Goal: Transaction & Acquisition: Purchase product/service

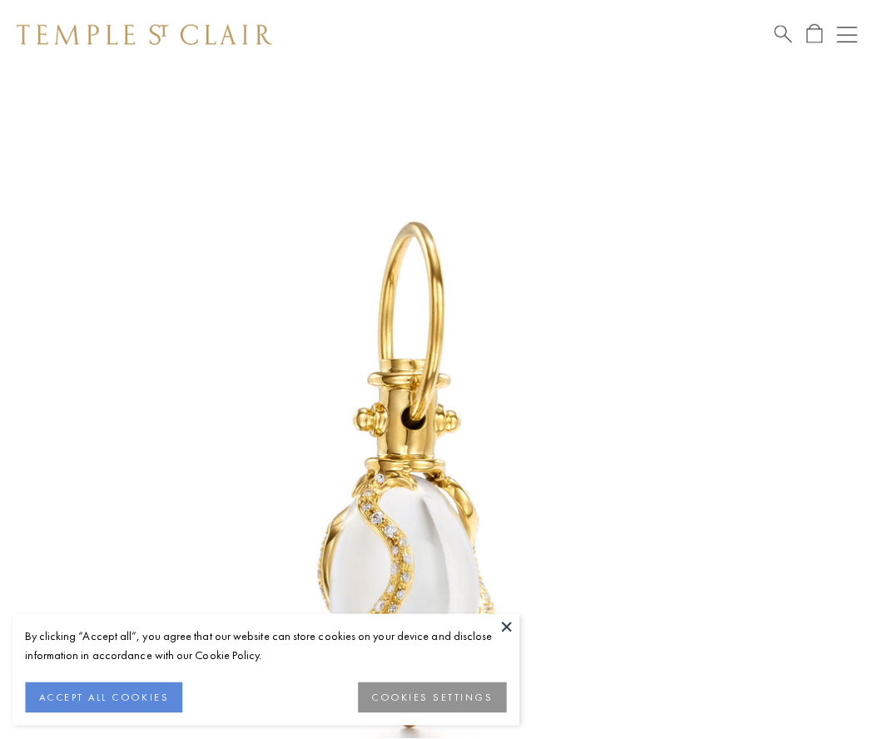
scroll to position [21, 0]
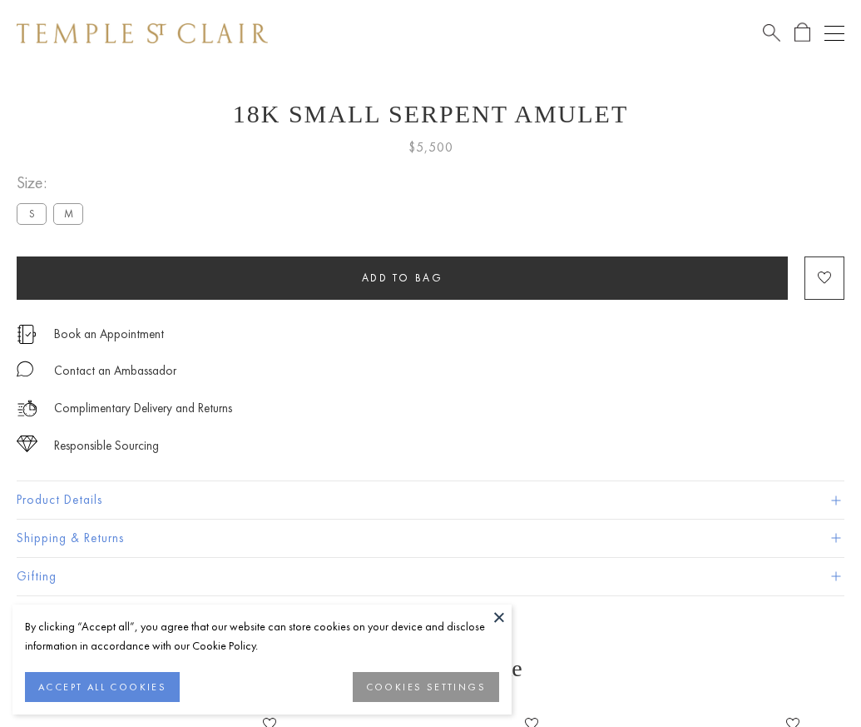
click at [402, 277] on span "Add to bag" at bounding box center [403, 277] width 82 height 14
